Goal: Understand process/instructions: Learn how to perform a task or action

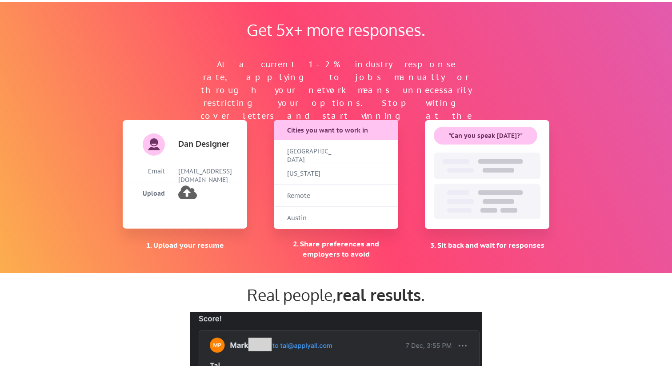
scroll to position [587, 0]
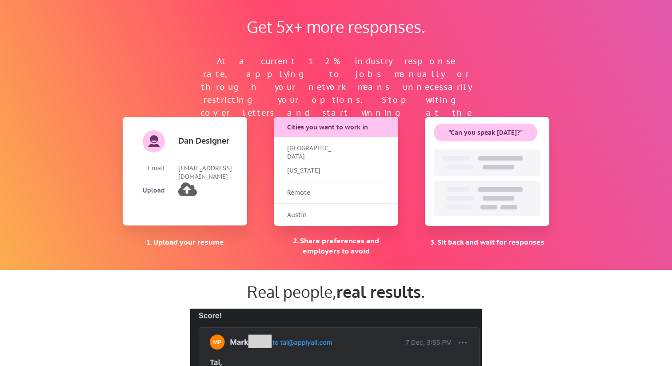
click at [313, 127] on div "Cities you want to work in" at bounding box center [336, 127] width 99 height 9
click at [299, 97] on div "At a current 1-2% industry response rate, applying to jobs manually or through …" at bounding box center [335, 78] width 293 height 51
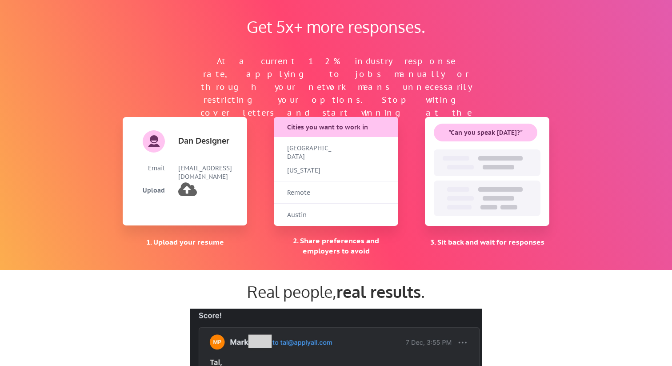
click at [299, 97] on div "At a current 1-2% industry response rate, applying to jobs manually or through …" at bounding box center [335, 78] width 293 height 51
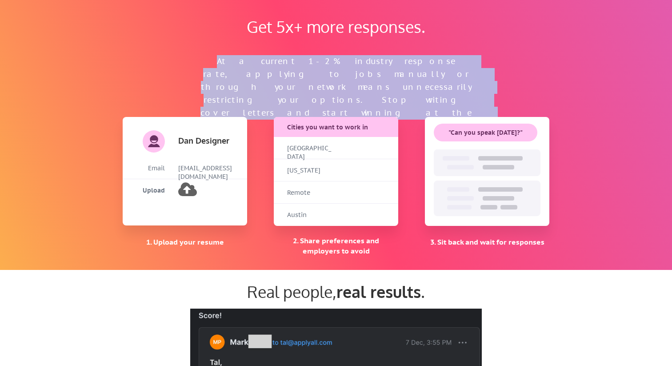
click at [226, 251] on div "Get 5x+ more responses. At a current 1-2% industry response rate, applying to j…" at bounding box center [336, 134] width 444 height 271
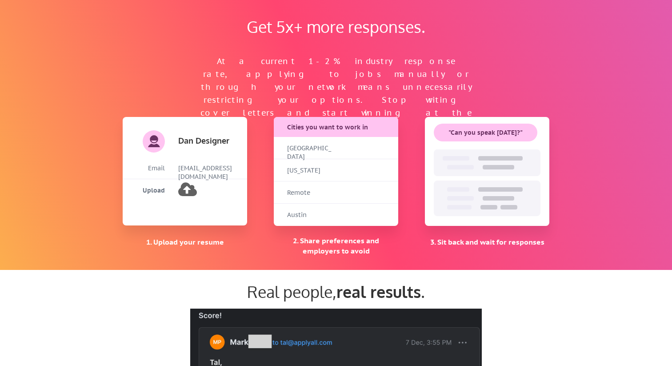
click at [226, 251] on div "Get 5x+ more responses. At a current 1-2% industry response rate, applying to j…" at bounding box center [336, 134] width 444 height 271
click at [352, 255] on div "2. Share preferences and employers to avoid" at bounding box center [336, 245] width 124 height 20
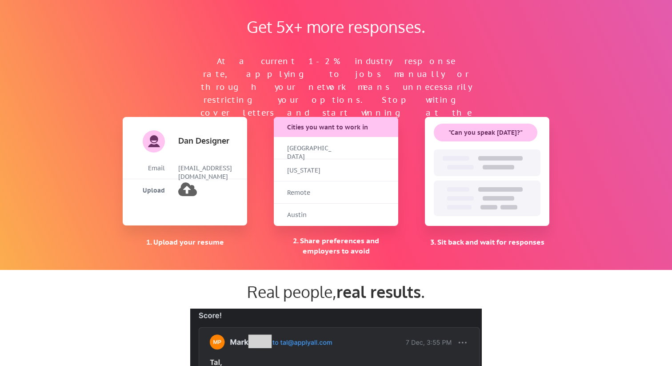
click at [352, 255] on div "2. Share preferences and employers to avoid" at bounding box center [336, 245] width 124 height 20
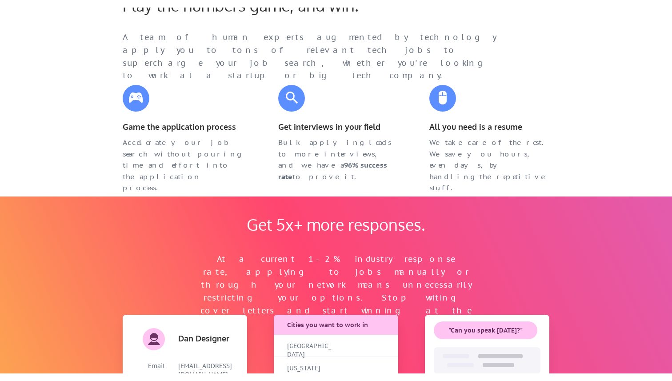
scroll to position [0, 0]
